Goal: Task Accomplishment & Management: Use online tool/utility

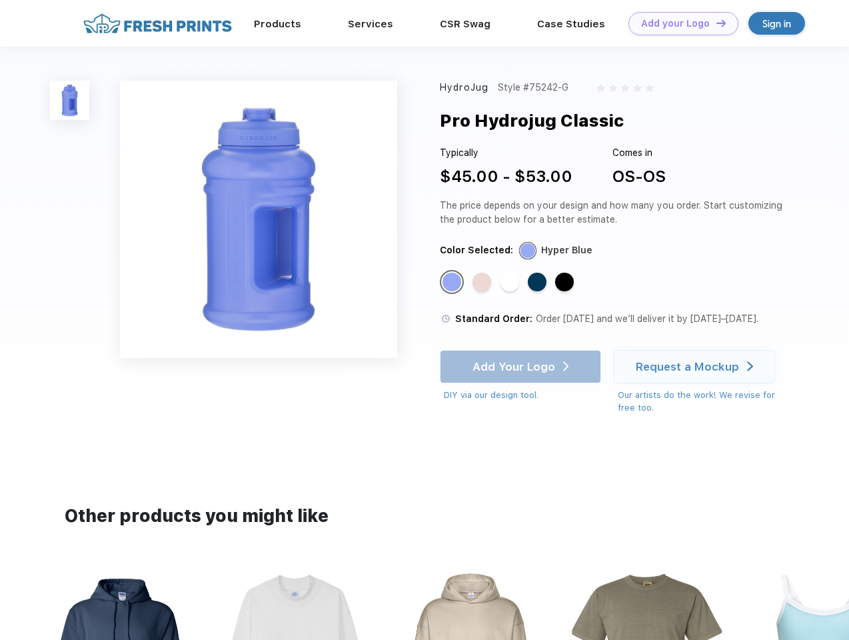
click at [678, 23] on link "Add your Logo Design Tool" at bounding box center [683, 23] width 110 height 23
click at [0, 0] on div "Design Tool" at bounding box center [0, 0] width 0 height 0
click at [715, 23] on link "Add your Logo Design Tool" at bounding box center [683, 23] width 110 height 23
click at [70, 100] on img at bounding box center [69, 100] width 39 height 39
click at [453, 282] on div "Standard Color" at bounding box center [451, 281] width 19 height 19
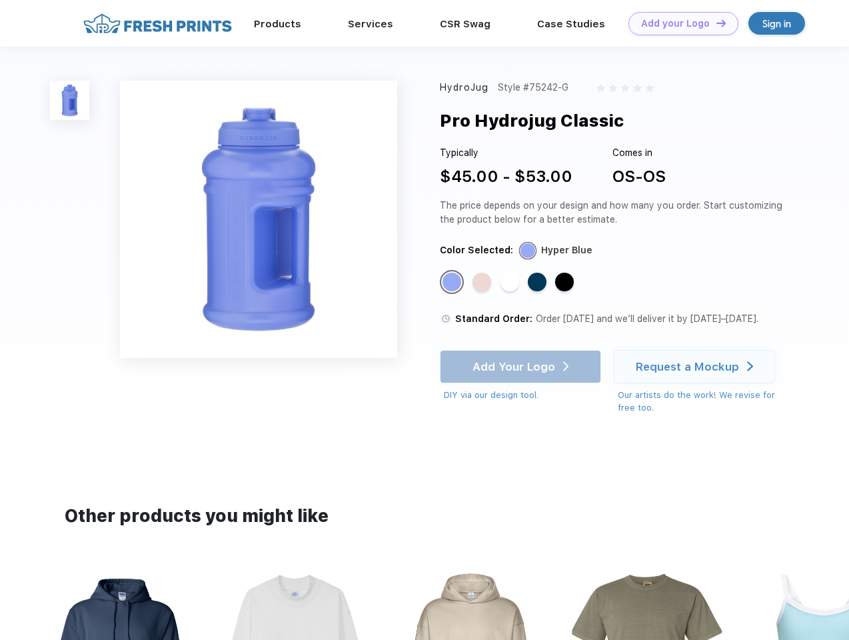
click at [483, 282] on div "Standard Color" at bounding box center [481, 281] width 19 height 19
click at [511, 282] on div "Standard Color" at bounding box center [509, 281] width 19 height 19
click at [538, 282] on div "Standard Color" at bounding box center [537, 281] width 19 height 19
click at [566, 282] on div "Standard Color" at bounding box center [564, 281] width 19 height 19
click at [522, 366] on div "Add Your Logo DIY via our design tool. Ah shoot! This product isn't up in our d…" at bounding box center [520, 376] width 161 height 52
